Goal: Find specific page/section: Find specific page/section

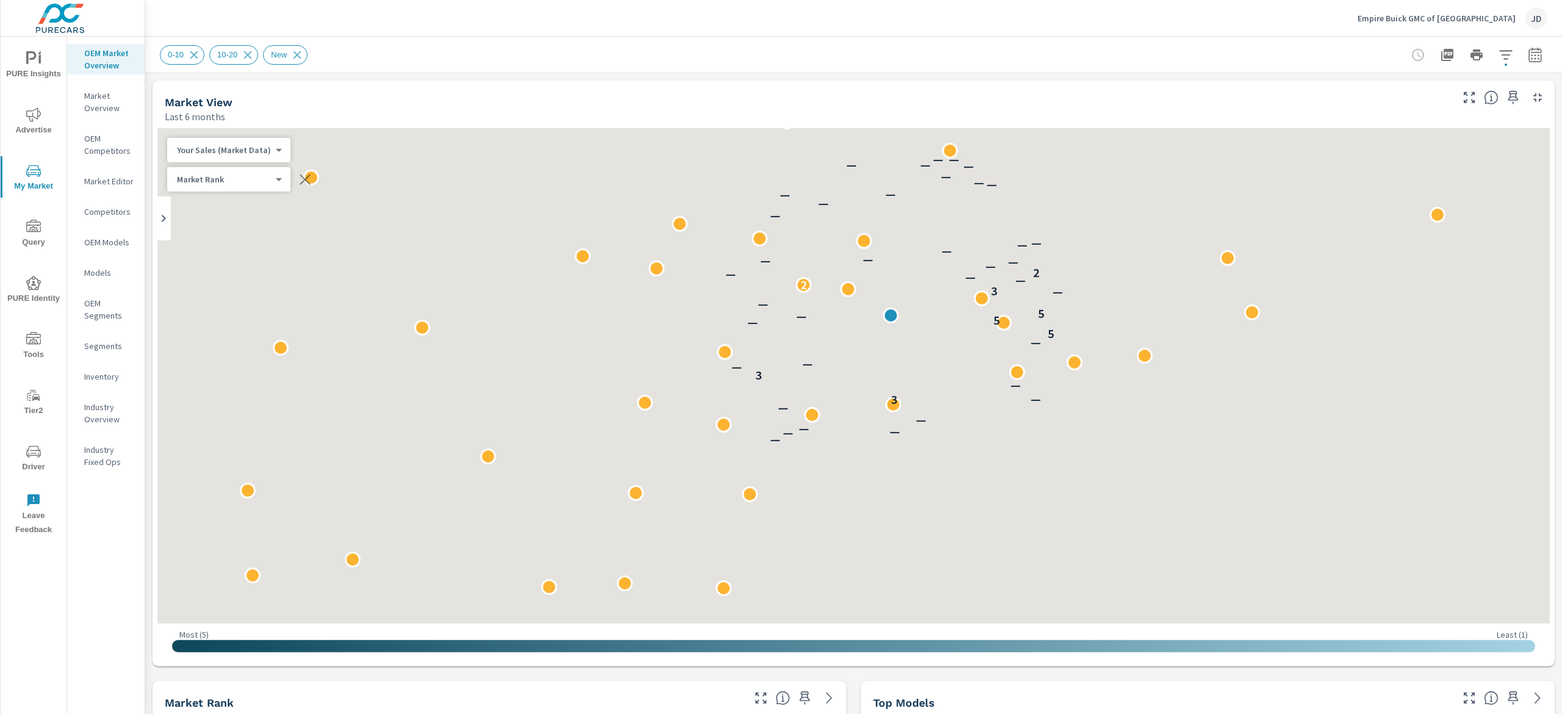
scroll to position [1, 0]
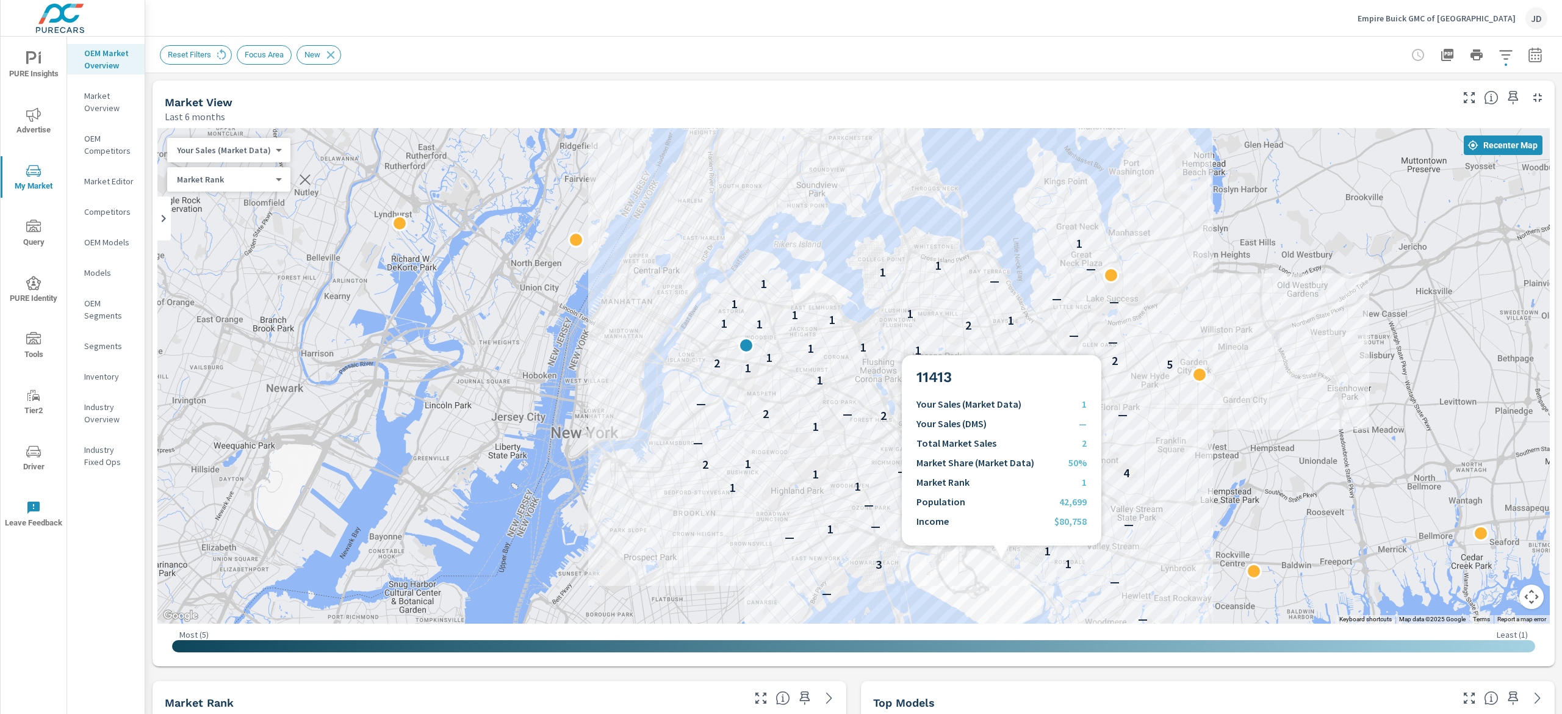
scroll to position [366, 0]
